Goal: Transaction & Acquisition: Book appointment/travel/reservation

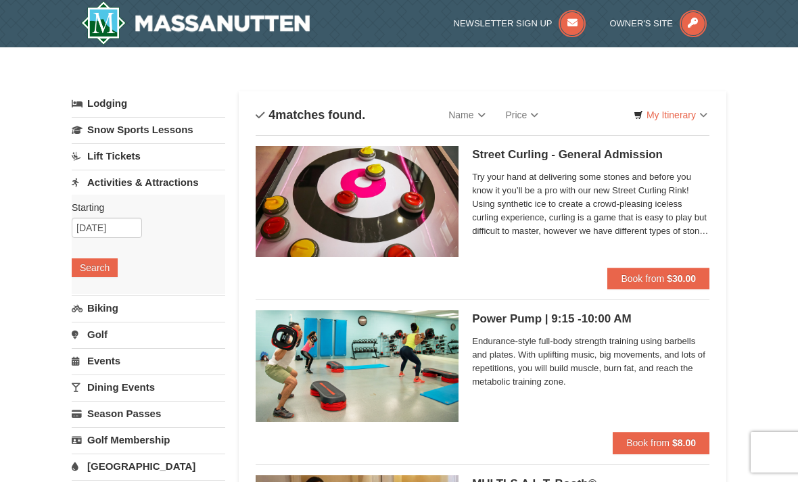
click at [160, 130] on link "Snow Sports Lessons" at bounding box center [148, 129] width 153 height 25
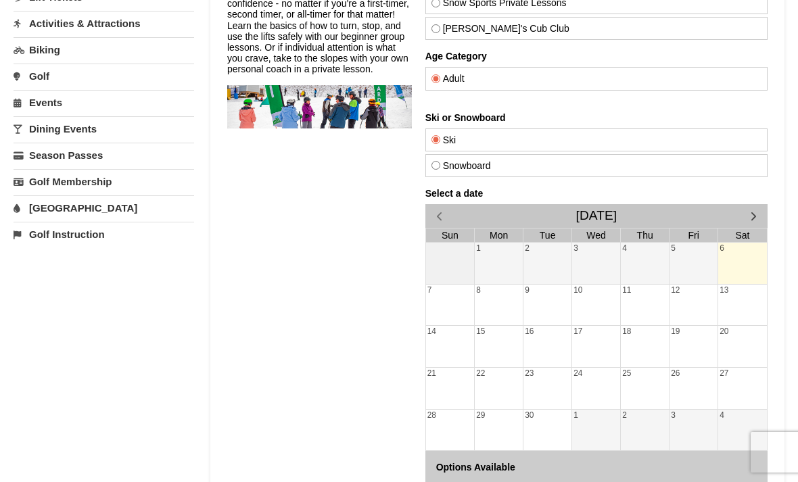
scroll to position [159, 0]
click at [440, 168] on input "Snowboard" at bounding box center [435, 165] width 9 height 9
radio input "true"
click at [750, 217] on span "button" at bounding box center [753, 216] width 14 height 14
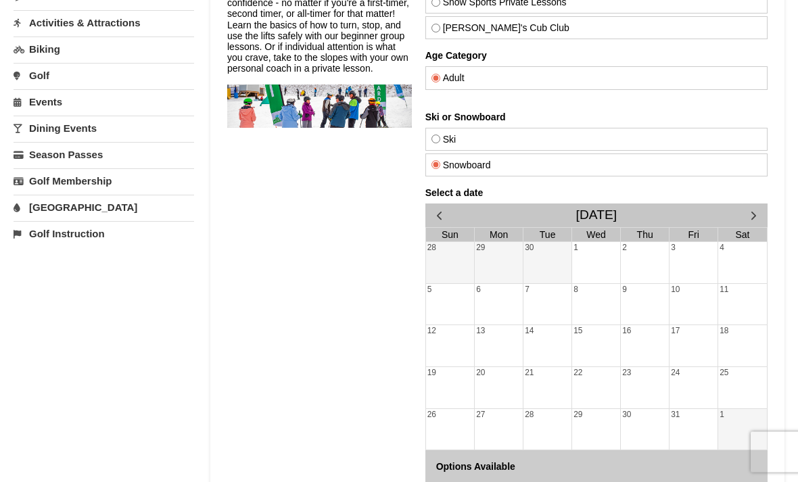
click at [750, 216] on span "button" at bounding box center [753, 216] width 14 height 14
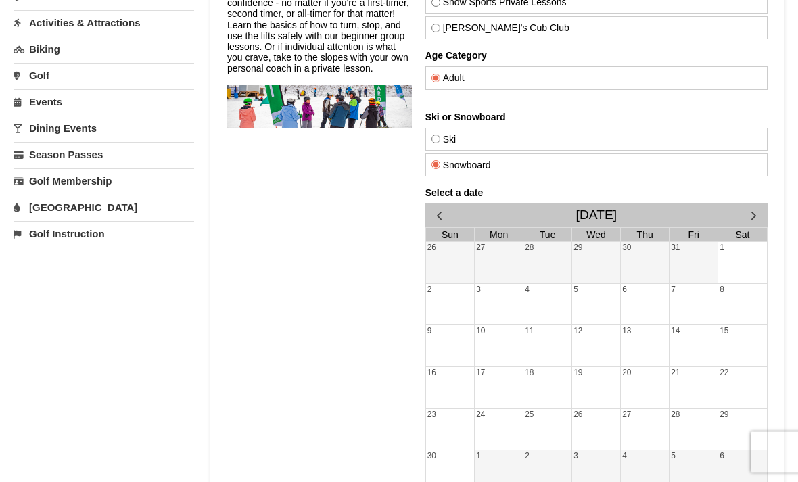
scroll to position [160, 0]
click at [752, 213] on span "button" at bounding box center [753, 215] width 14 height 14
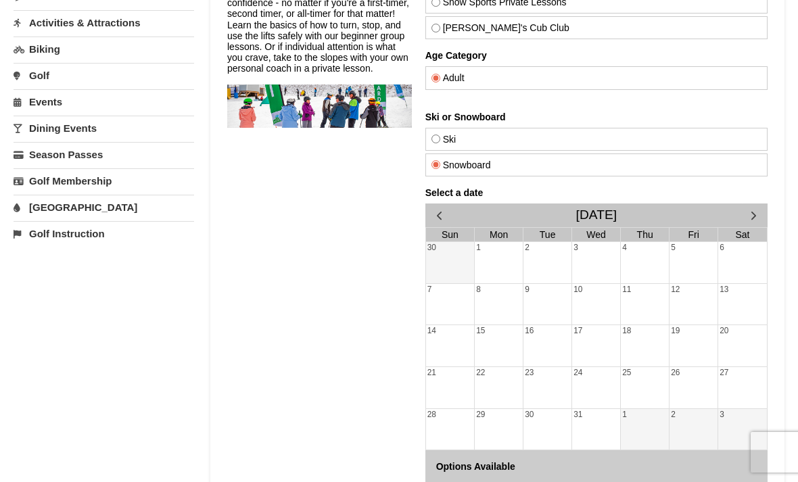
click at [746, 212] on span "button" at bounding box center [753, 215] width 14 height 14
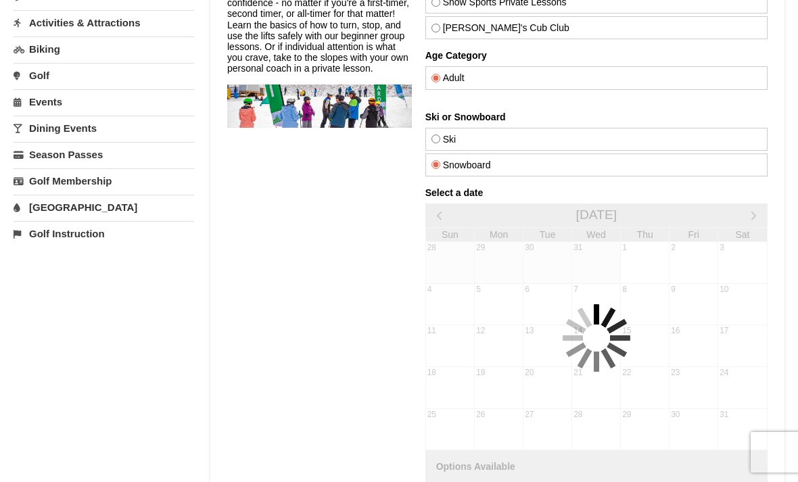
click at [746, 211] on span "button" at bounding box center [753, 215] width 14 height 14
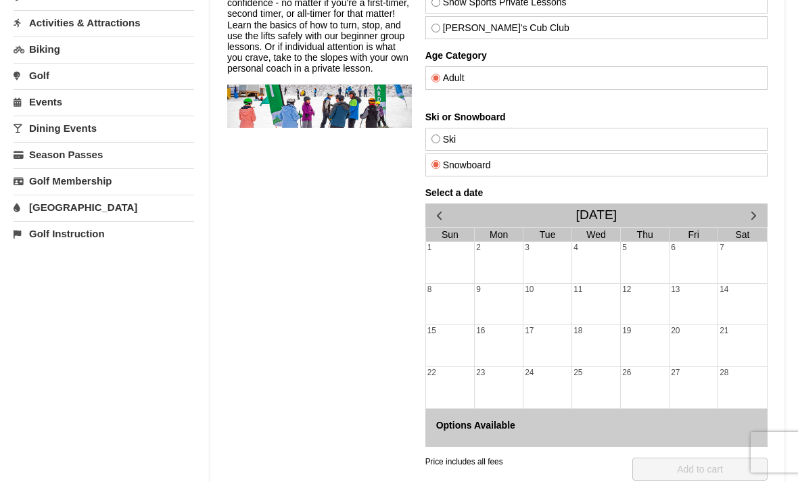
click at [421, 206] on div "Snow Sports Lessons Our world-class instructors will get you on the mountain fa…" at bounding box center [497, 236] width 540 height 575
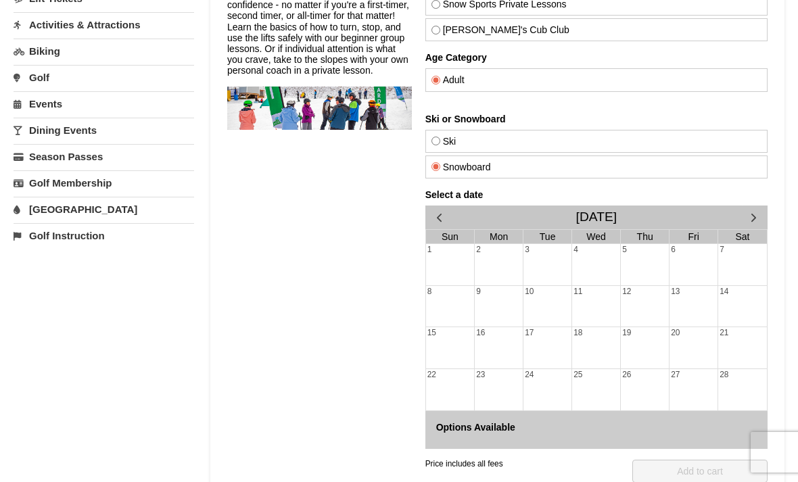
click at [440, 210] on span "button" at bounding box center [439, 217] width 14 height 14
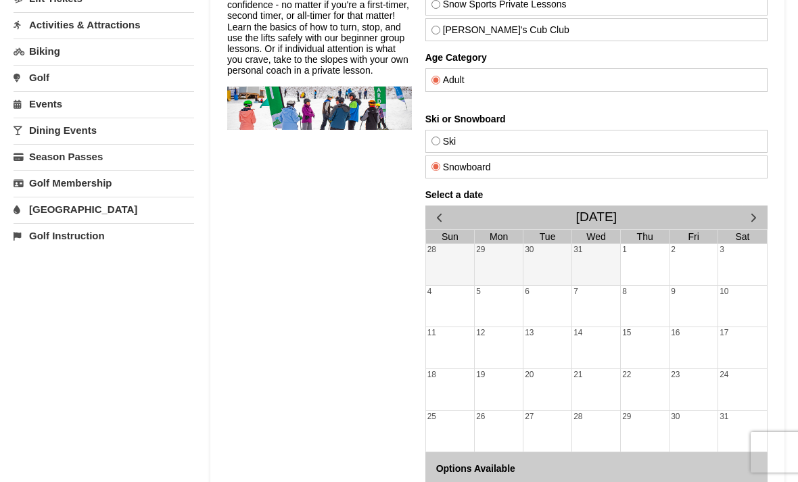
click at [680, 337] on link "16" at bounding box center [674, 333] width 11 height 12
click at [677, 343] on div at bounding box center [693, 349] width 48 height 19
click at [676, 343] on div at bounding box center [693, 349] width 48 height 19
click at [591, 325] on div "7" at bounding box center [596, 306] width 48 height 41
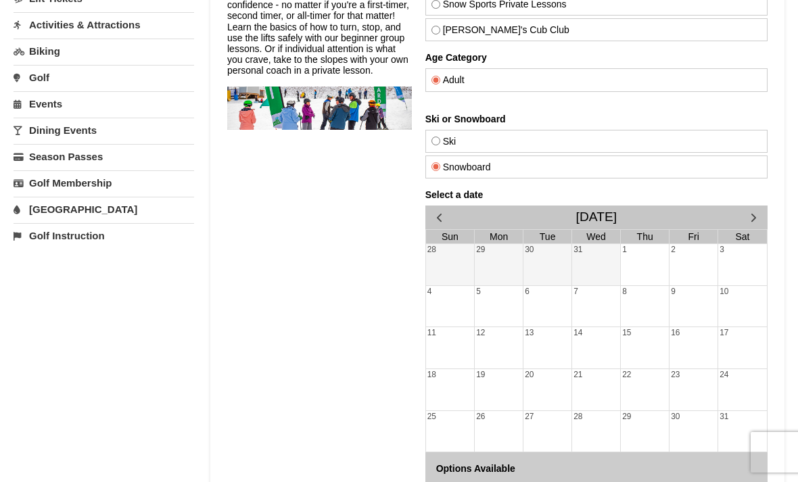
scroll to position [328, 0]
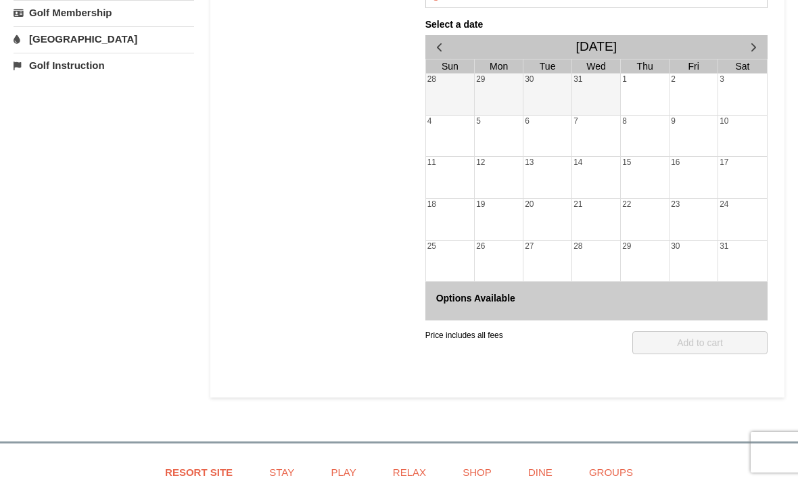
click at [682, 323] on div "Price includes all fees QTY: 1 Add to cart" at bounding box center [596, 358] width 342 height 77
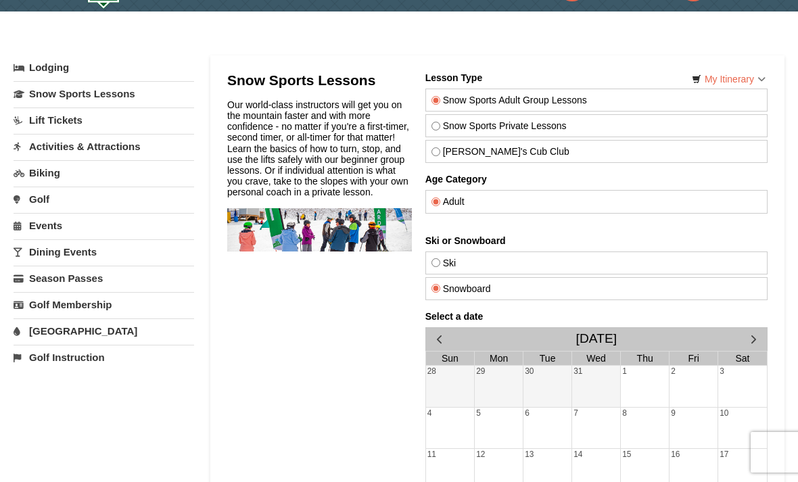
scroll to position [18, 0]
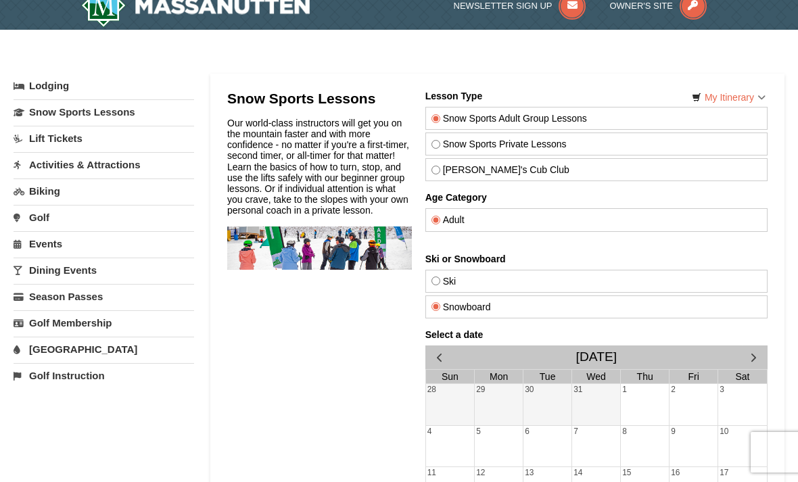
click at [668, 148] on label "Snow Sports Private Lessons" at bounding box center [596, 144] width 330 height 11
click at [440, 148] on input "Snow Sports Private Lessons" at bounding box center [435, 144] width 9 height 9
radio input "true"
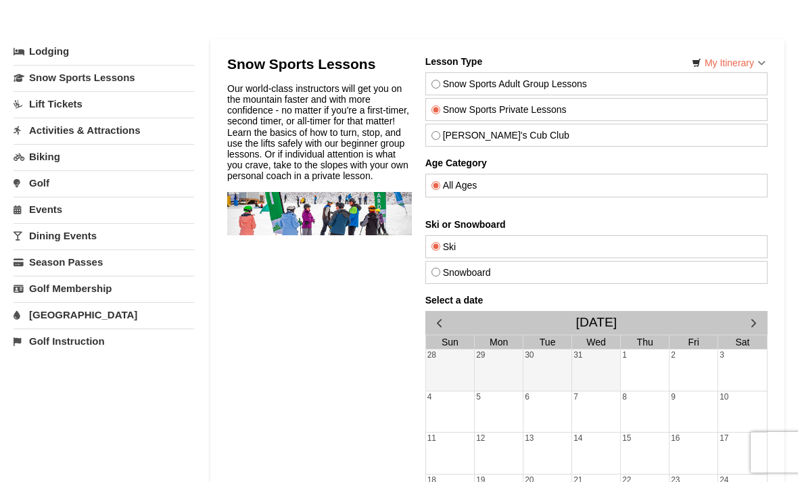
scroll to position [53, 0]
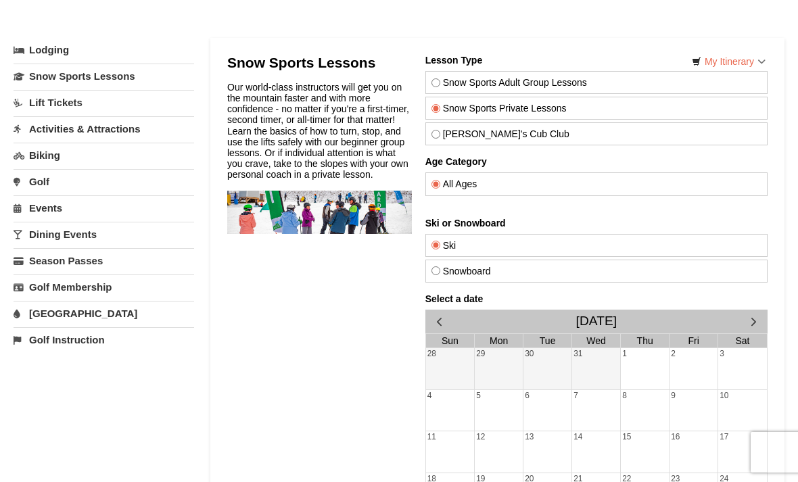
click at [615, 137] on label "Theo's Cub Club" at bounding box center [596, 133] width 330 height 11
click at [440, 137] on input "Theo's Cub Club" at bounding box center [435, 134] width 9 height 9
radio input "true"
click at [686, 112] on label "Snow Sports Private Lessons" at bounding box center [596, 108] width 330 height 11
click at [440, 112] on input "Snow Sports Private Lessons" at bounding box center [435, 108] width 9 height 9
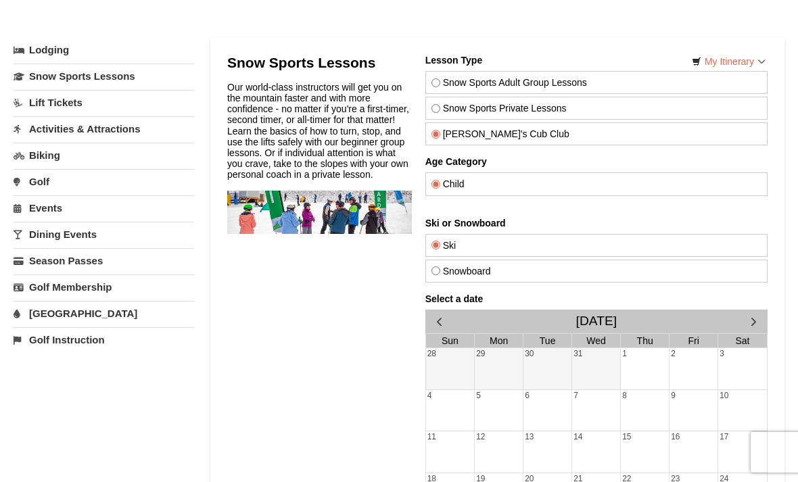
radio input "true"
click at [686, 87] on label "Snow Sports Adult Group Lessons" at bounding box center [596, 82] width 330 height 11
click at [440, 87] on input "Snow Sports Adult Group Lessons" at bounding box center [435, 82] width 9 height 9
radio input "true"
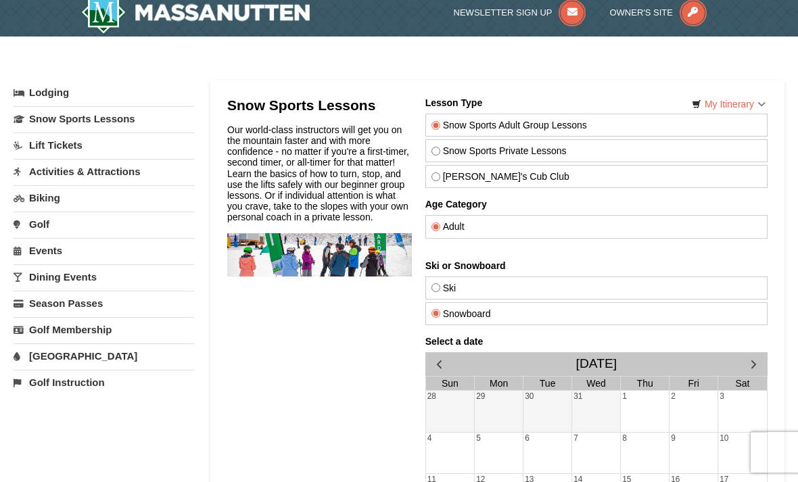
scroll to position [0, 0]
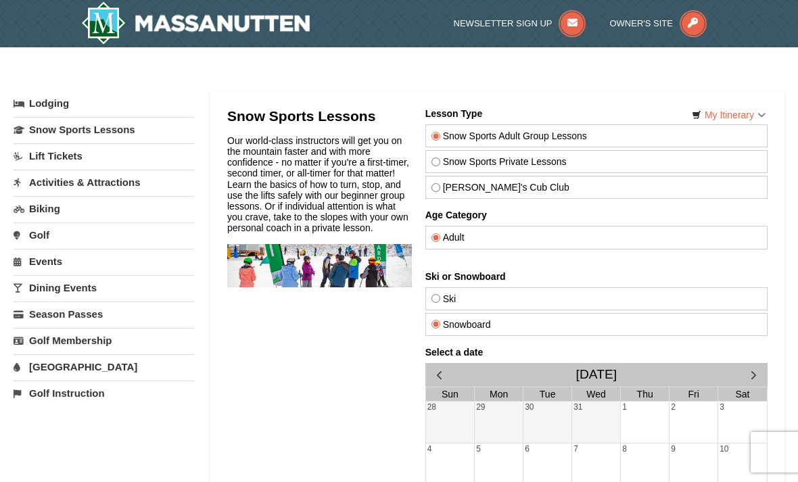
click at [164, 157] on link "Lift Tickets" at bounding box center [104, 155] width 181 height 25
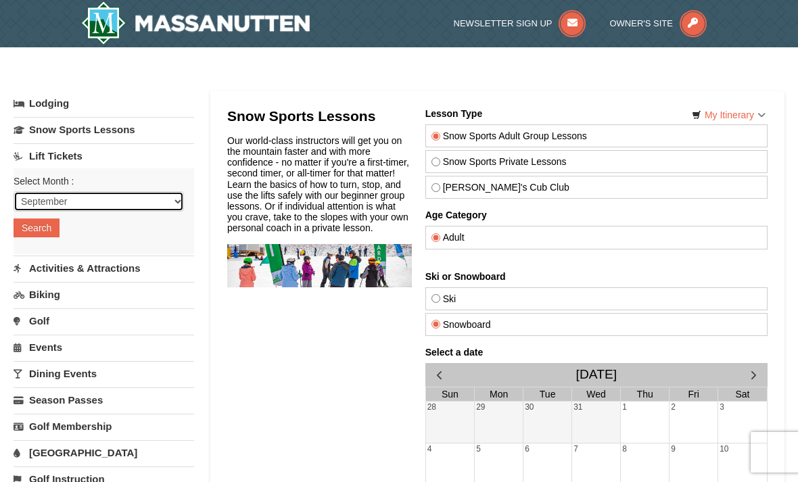
click at [151, 208] on select "September October November December January February March April May June July …" at bounding box center [99, 201] width 170 height 20
select select "1"
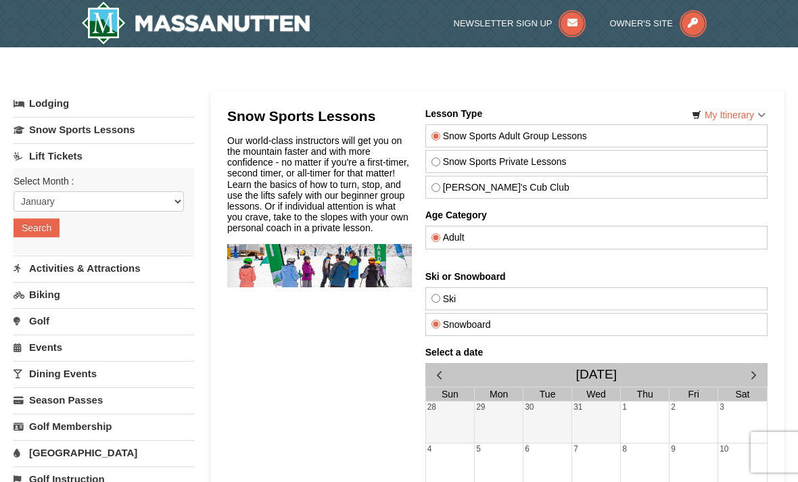
click at [34, 235] on button "Search" at bounding box center [37, 227] width 46 height 19
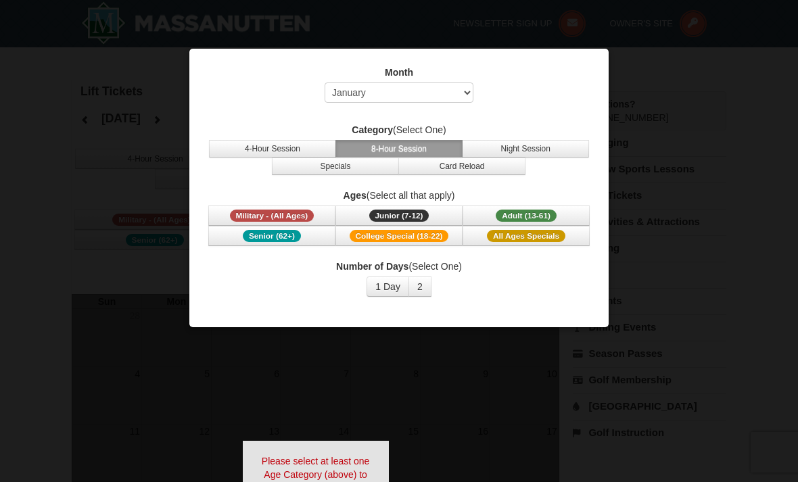
select select "1"
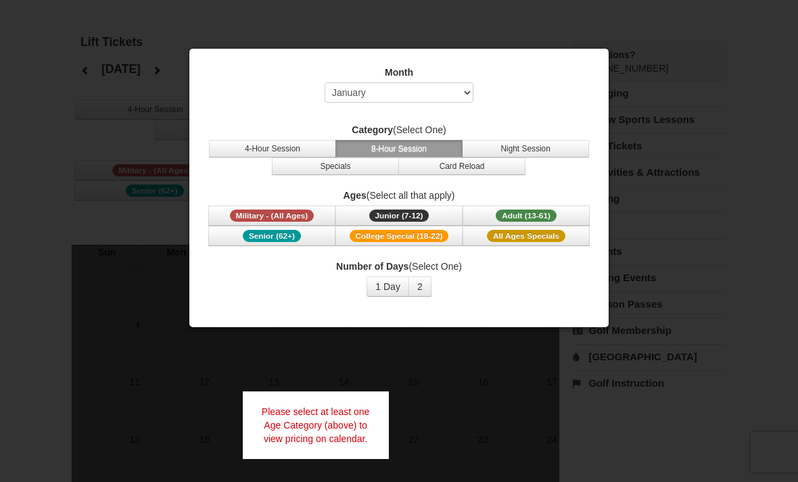
scroll to position [53, 0]
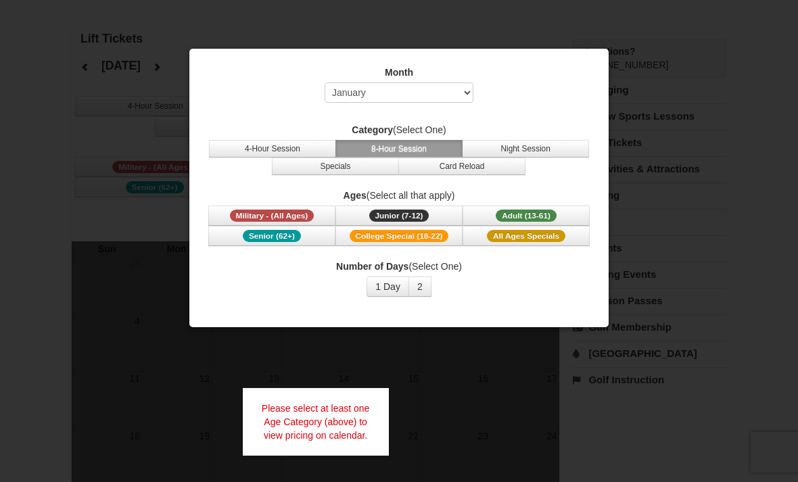
click at [316, 154] on button "4-Hour Session" at bounding box center [272, 149] width 127 height 18
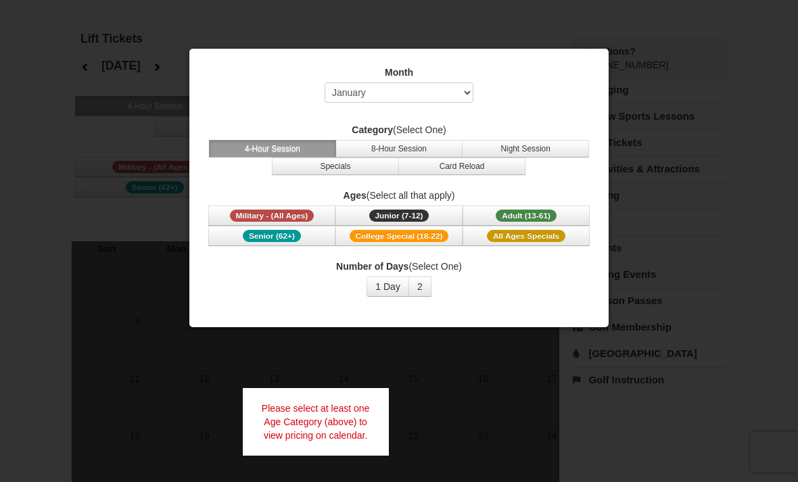
click at [384, 289] on button "1 Day" at bounding box center [387, 287] width 43 height 20
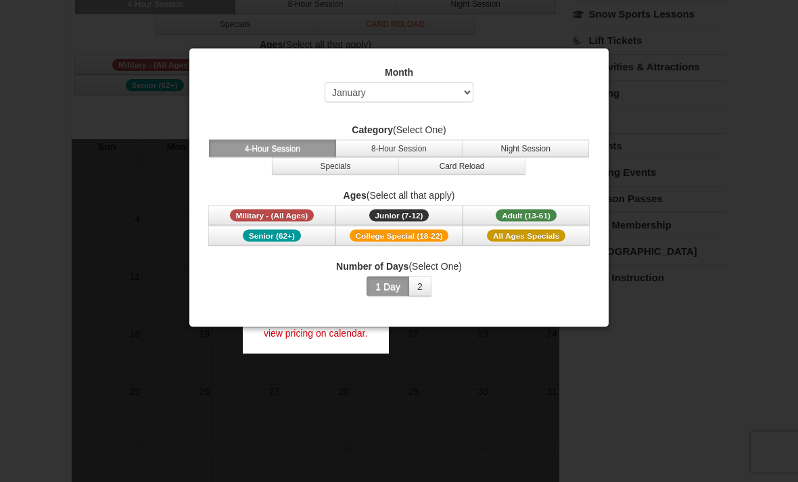
scroll to position [149, 0]
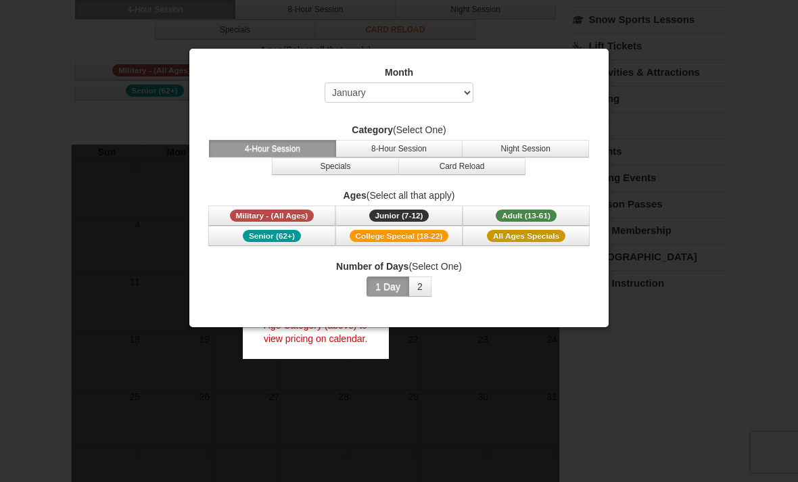
click at [443, 379] on div at bounding box center [399, 241] width 798 height 482
click at [432, 342] on div at bounding box center [399, 241] width 798 height 482
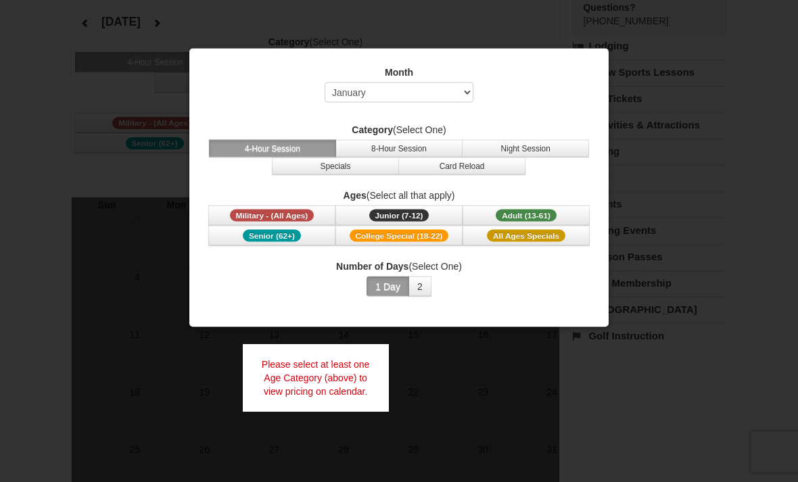
scroll to position [70, 0]
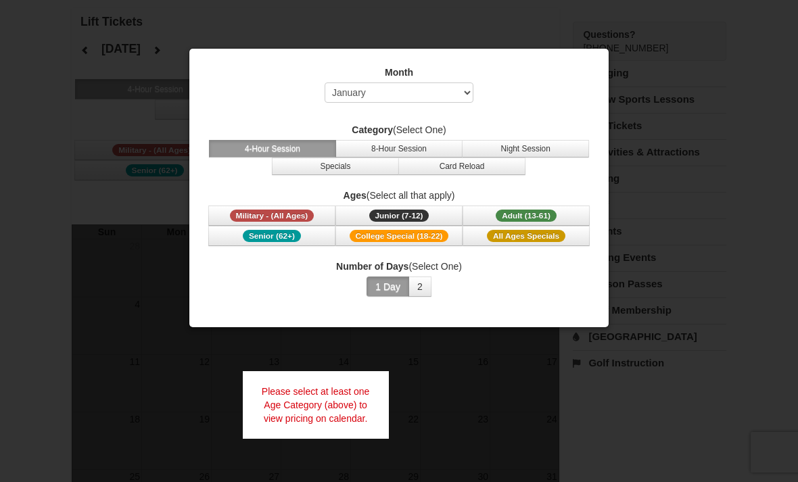
click at [506, 222] on span "Adult (13-61)" at bounding box center [526, 216] width 61 height 12
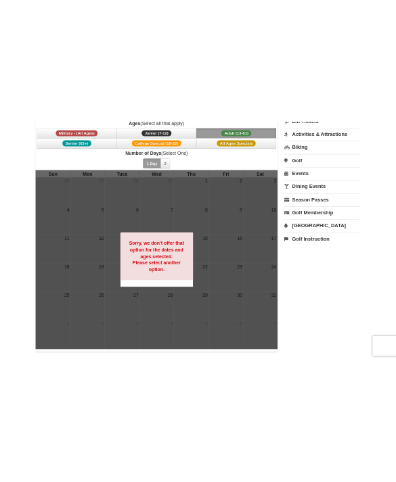
scroll to position [0, 0]
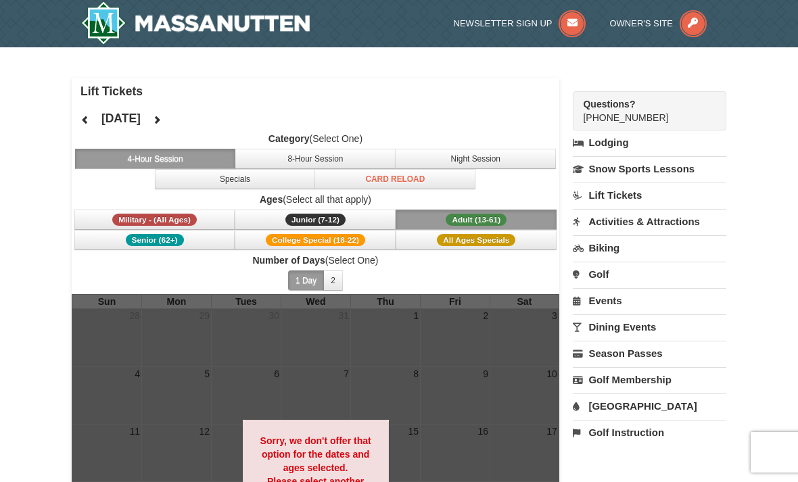
click at [402, 249] on button "All Ages Specials" at bounding box center [476, 240] width 161 height 20
click at [428, 240] on button "All Ages Specials" at bounding box center [476, 240] width 161 height 20
click at [444, 246] on button "All Ages Specials" at bounding box center [476, 240] width 161 height 20
click at [450, 238] on span "All Ages Specials" at bounding box center [476, 240] width 78 height 12
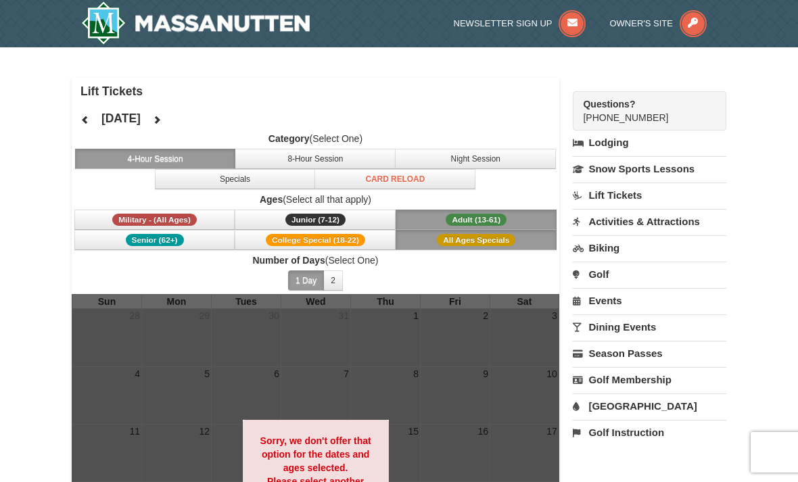
click at [450, 214] on span "Adult (13-61)" at bounding box center [476, 220] width 61 height 12
click at [337, 290] on button "2" at bounding box center [333, 280] width 20 height 20
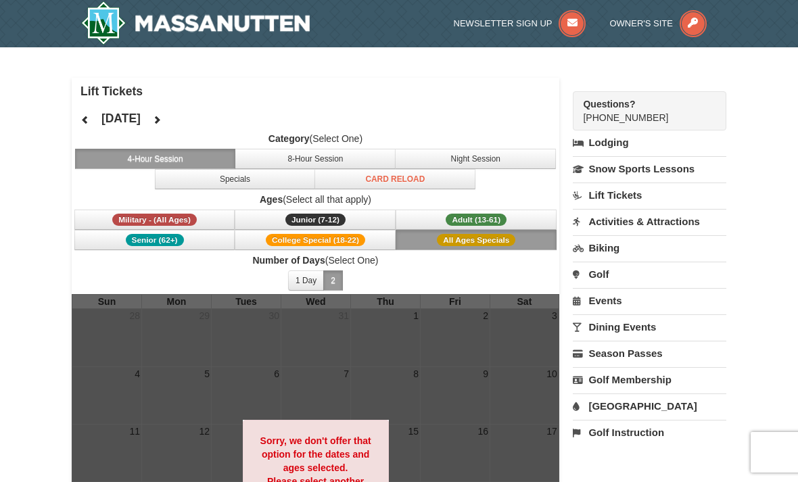
click at [317, 275] on button "1 Day" at bounding box center [306, 280] width 36 height 20
click at [291, 179] on button "Specials" at bounding box center [235, 179] width 161 height 20
